Goal: Information Seeking & Learning: Learn about a topic

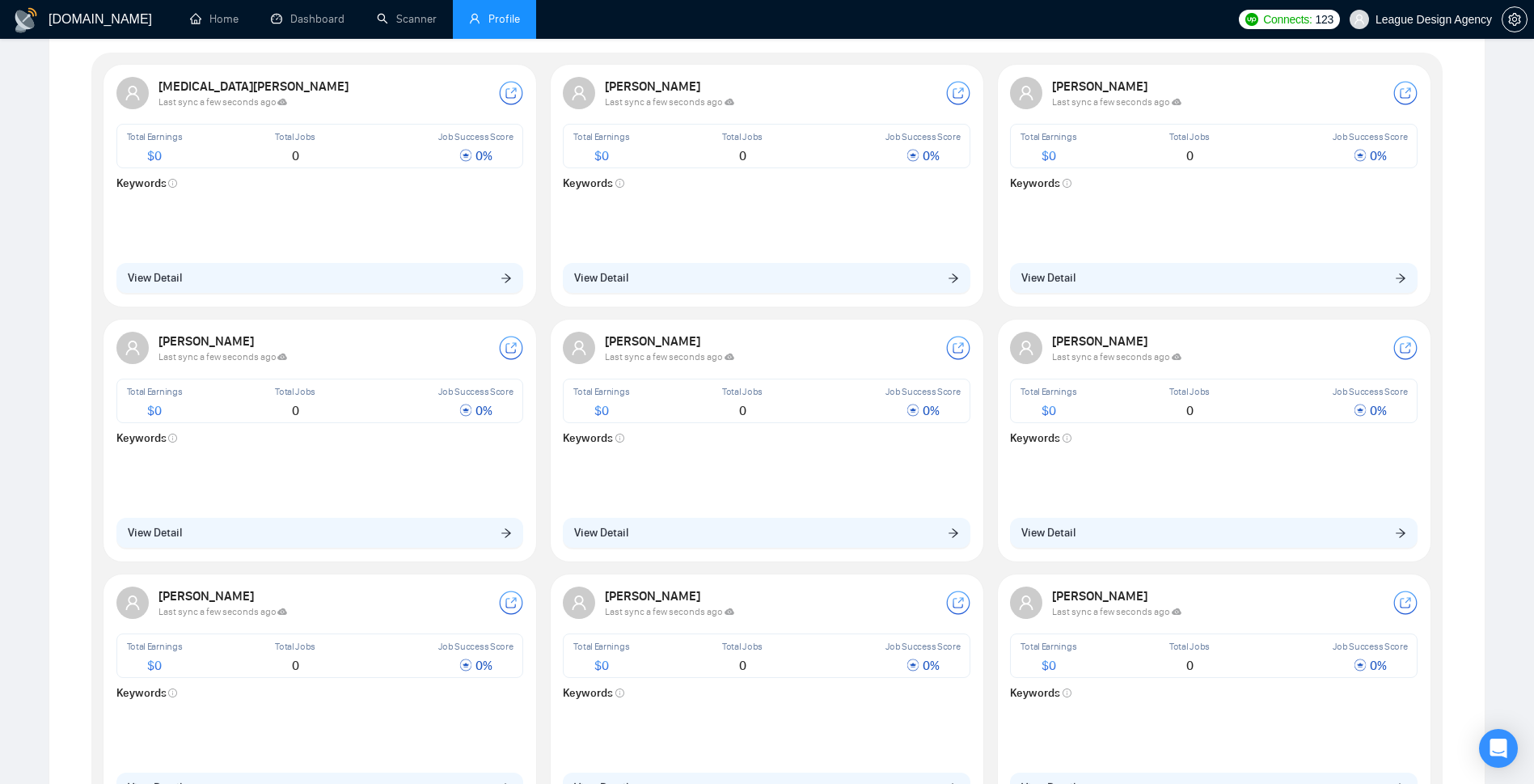
scroll to position [97, 0]
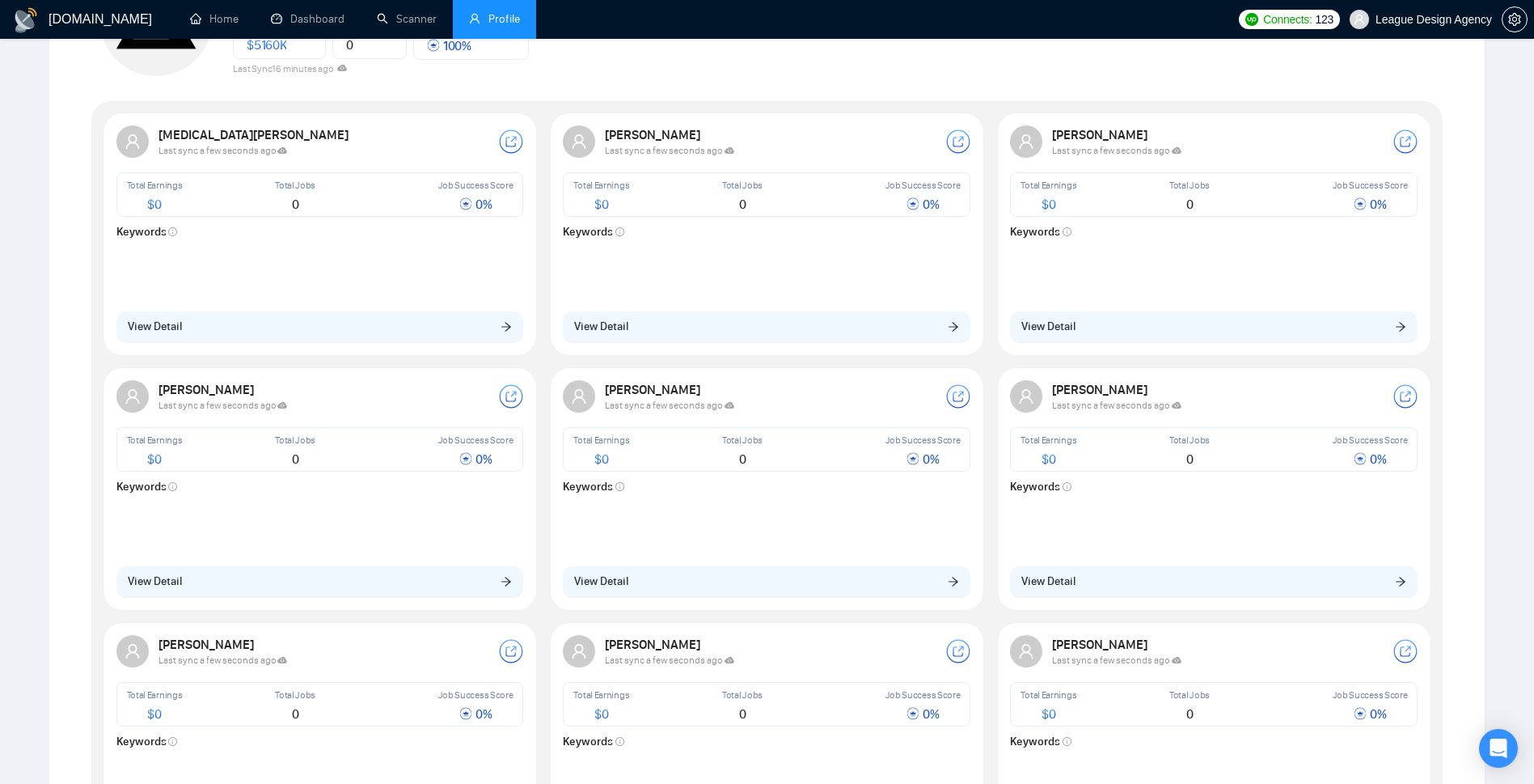
scroll to position [482, 0]
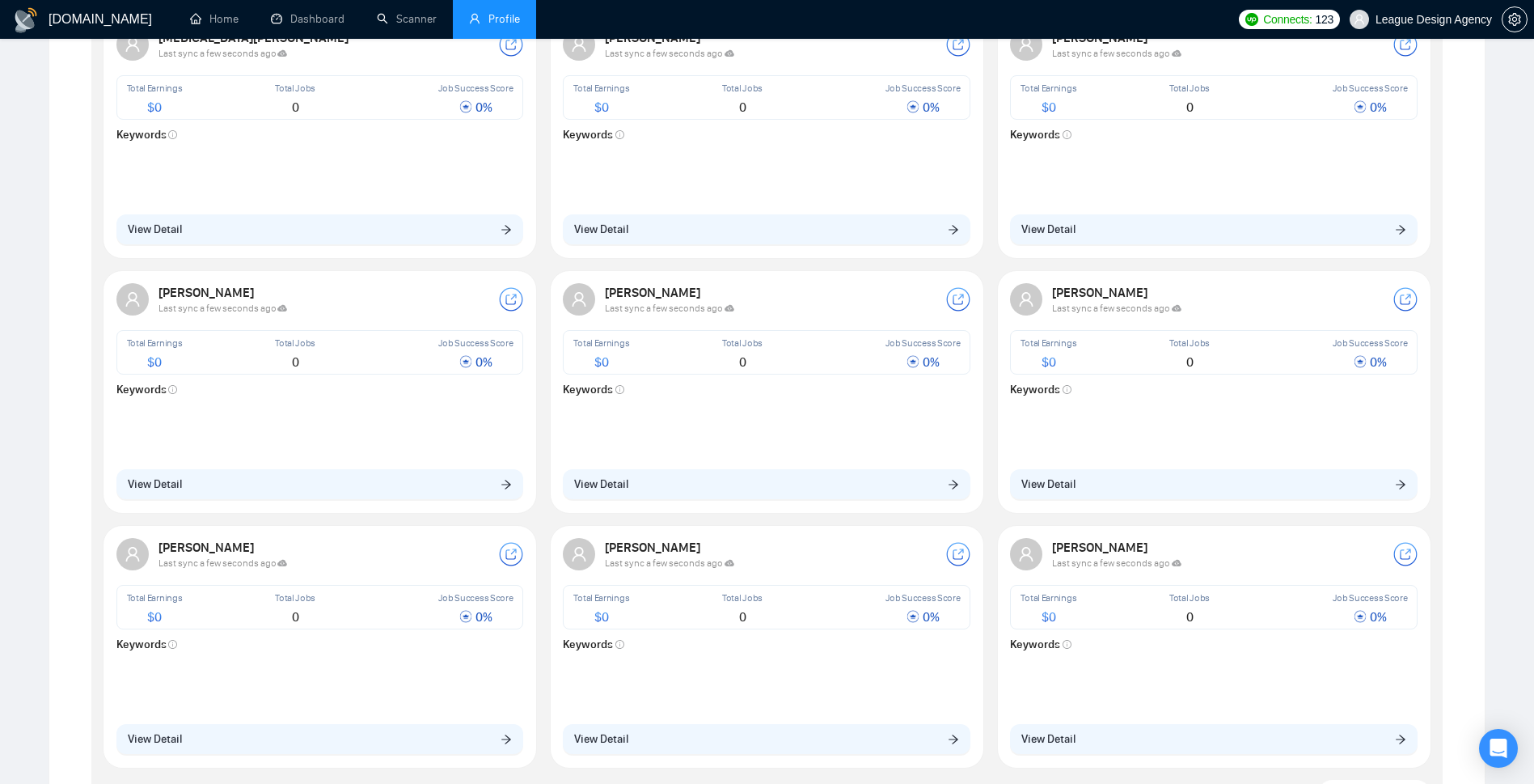
scroll to position [482, 0]
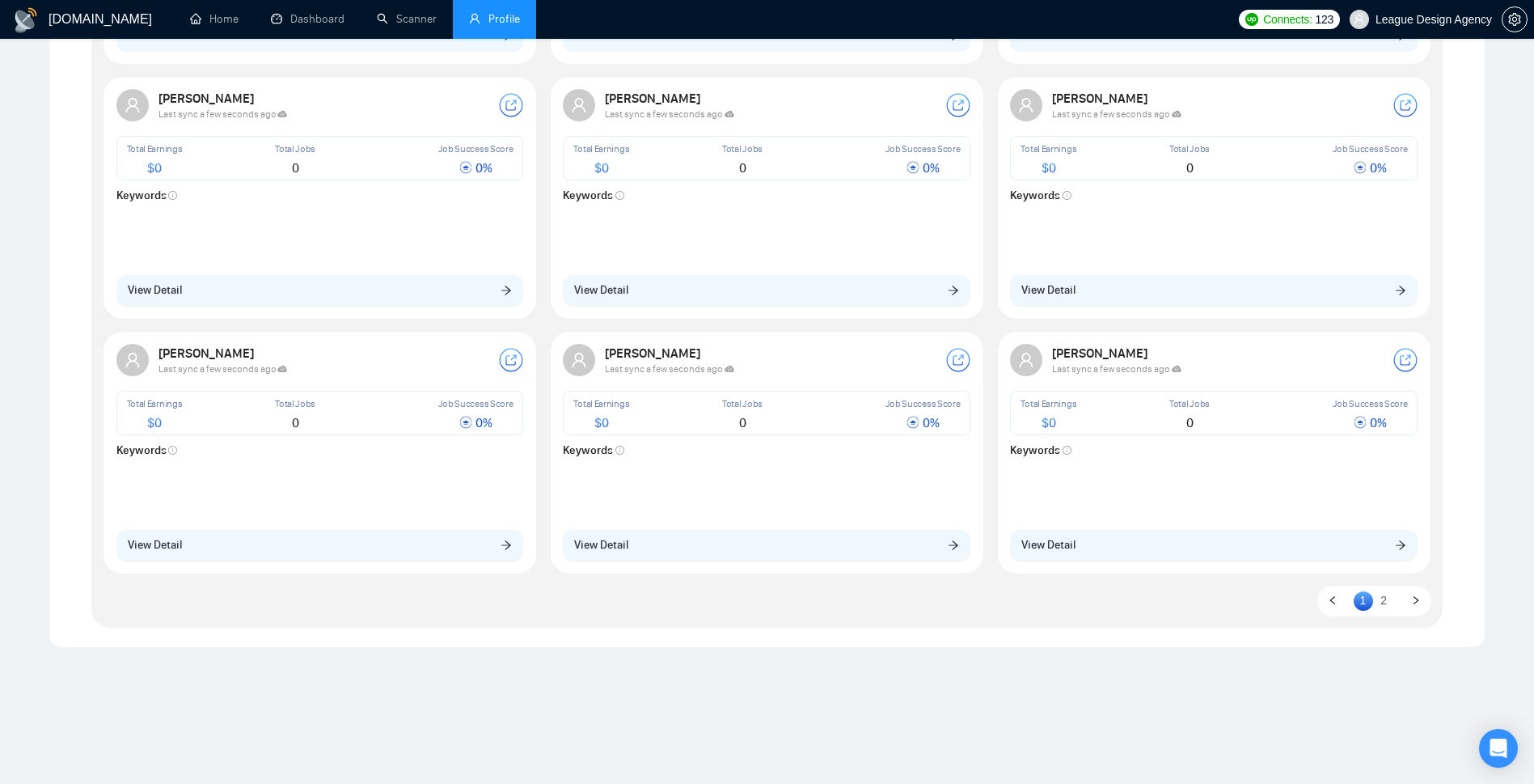
click at [1389, 598] on link "2" at bounding box center [1384, 600] width 20 height 18
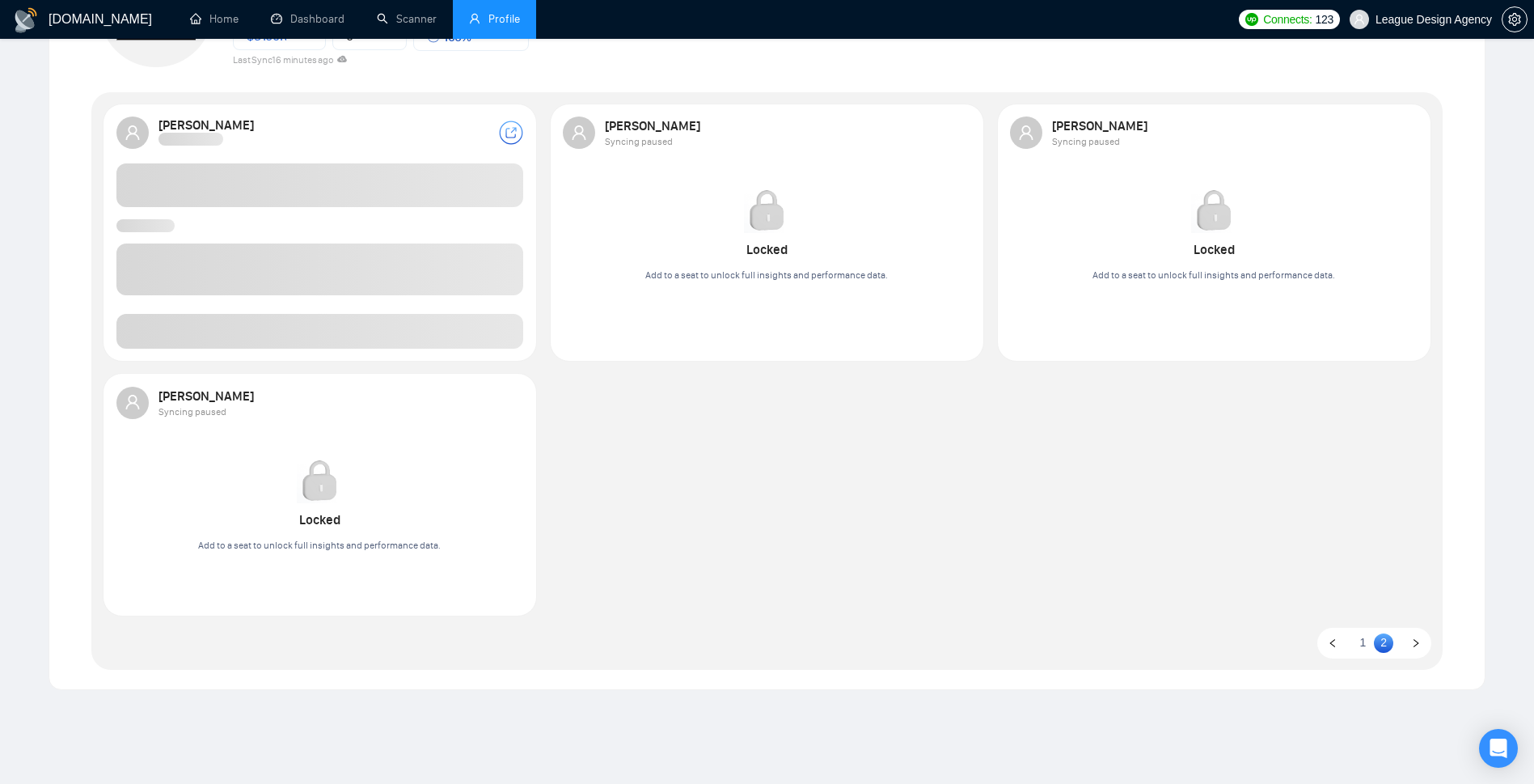
scroll to position [115, 0]
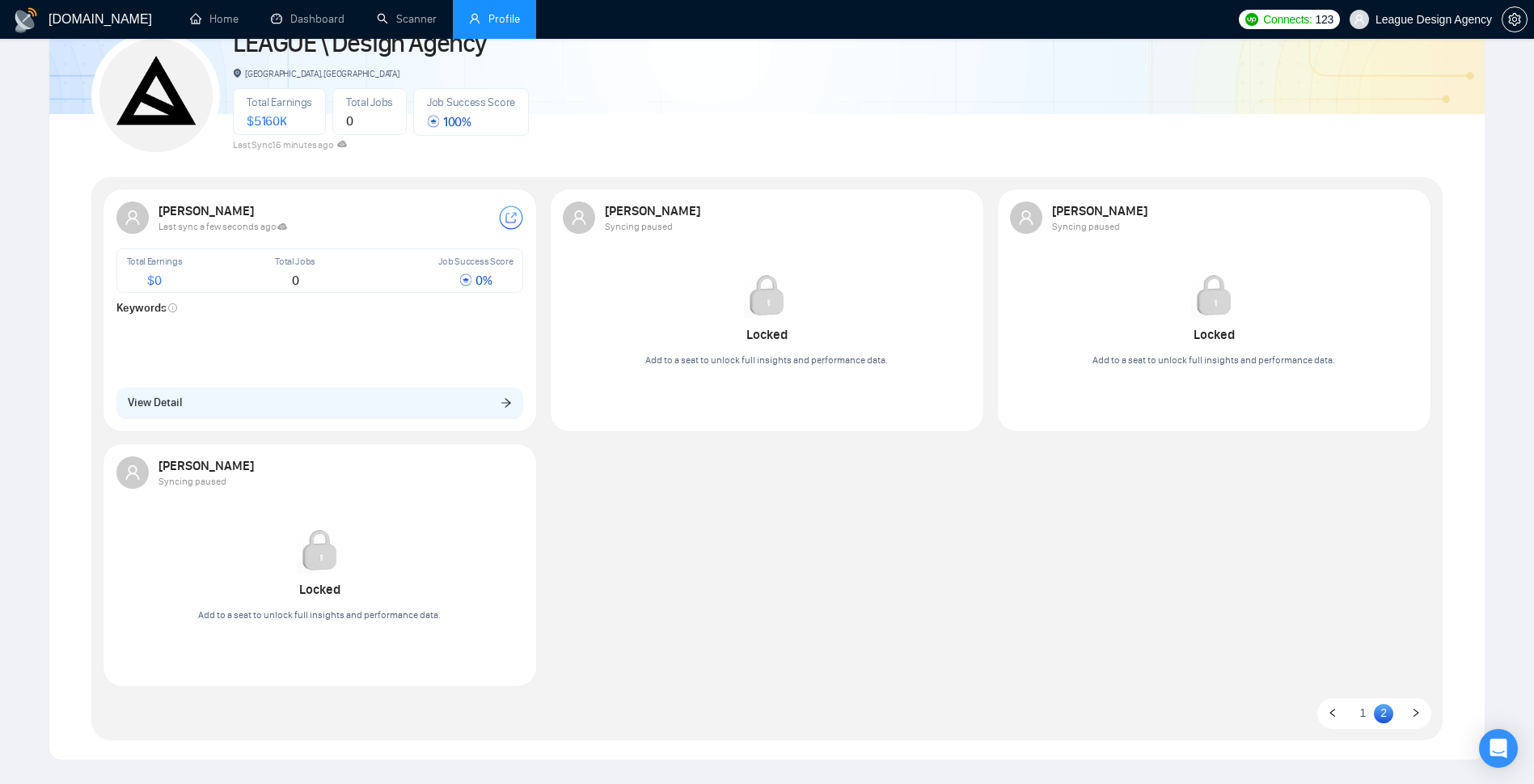
click at [1378, 717] on link "2" at bounding box center [1384, 713] width 20 height 18
click at [1366, 716] on link "1" at bounding box center [1364, 713] width 20 height 18
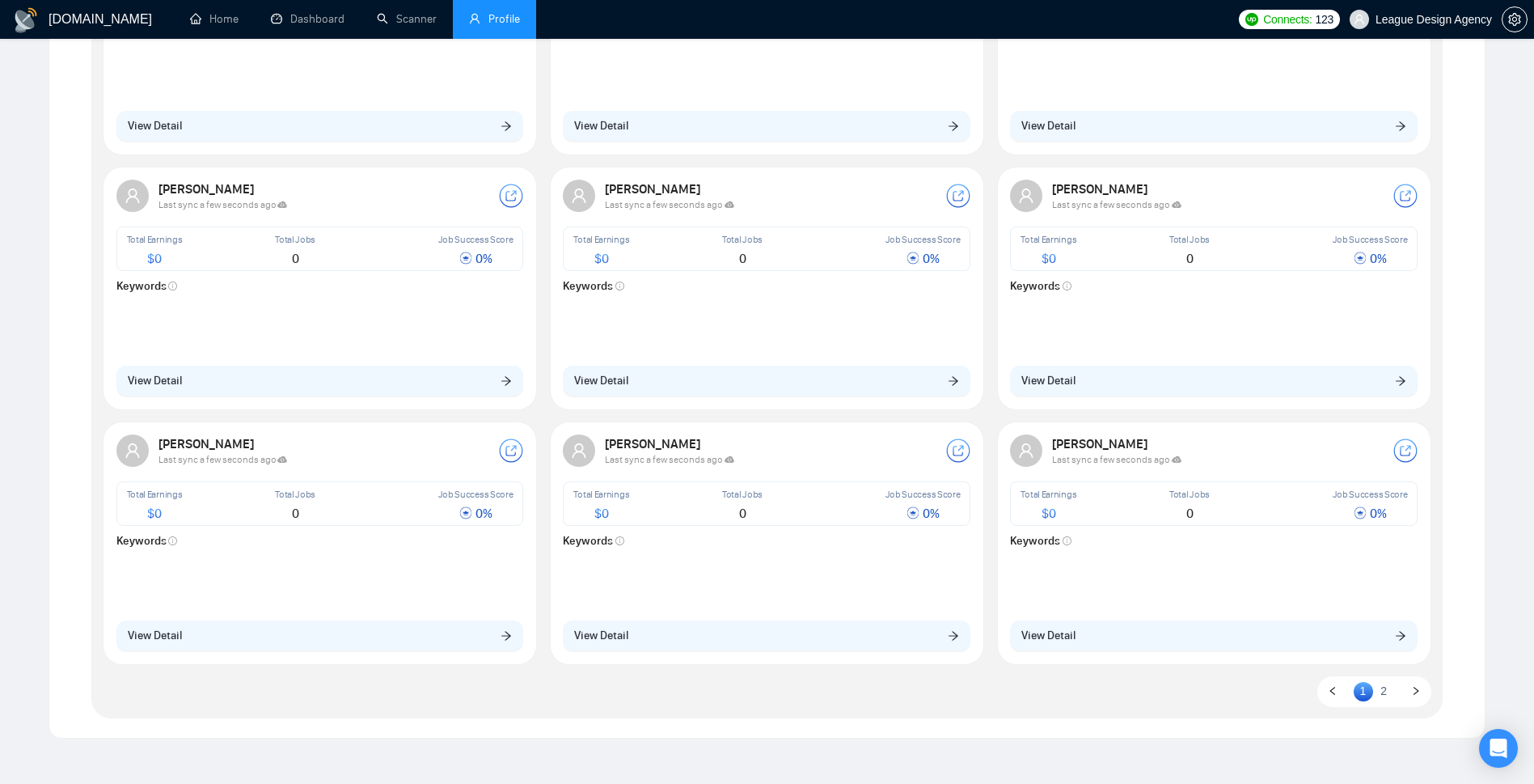
scroll to position [549, 0]
